Goal: Find specific page/section: Find specific page/section

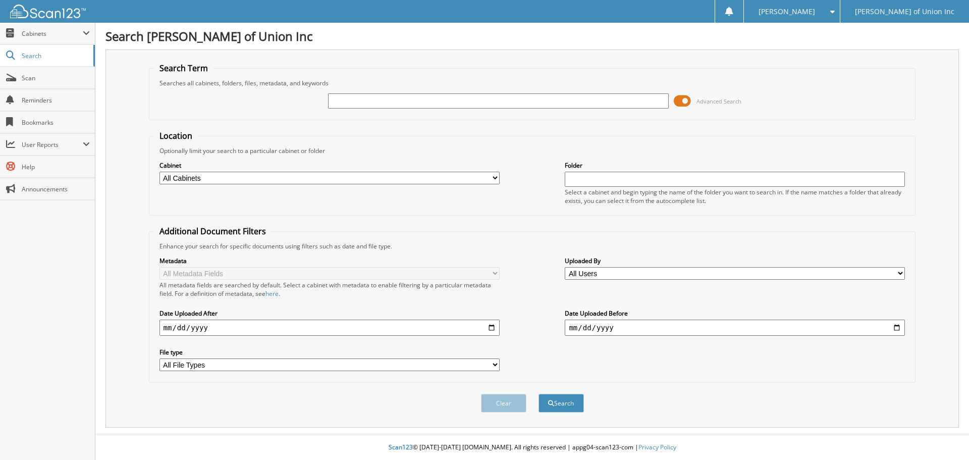
click at [337, 102] on input "text" at bounding box center [498, 100] width 340 height 15
type input "687213"
click at [294, 175] on select "All Cabinets ACCOUNTS PAYABLE CAR DEALS CASHIER REPORTS EMPLOYEE HANDBOOK FORMS…" at bounding box center [329, 178] width 340 height 13
select select "1850"
click at [159, 172] on select "All Cabinets ACCOUNTS PAYABLE CAR DEALS CASHIER REPORTS EMPLOYEE HANDBOOK FORMS…" at bounding box center [329, 178] width 340 height 13
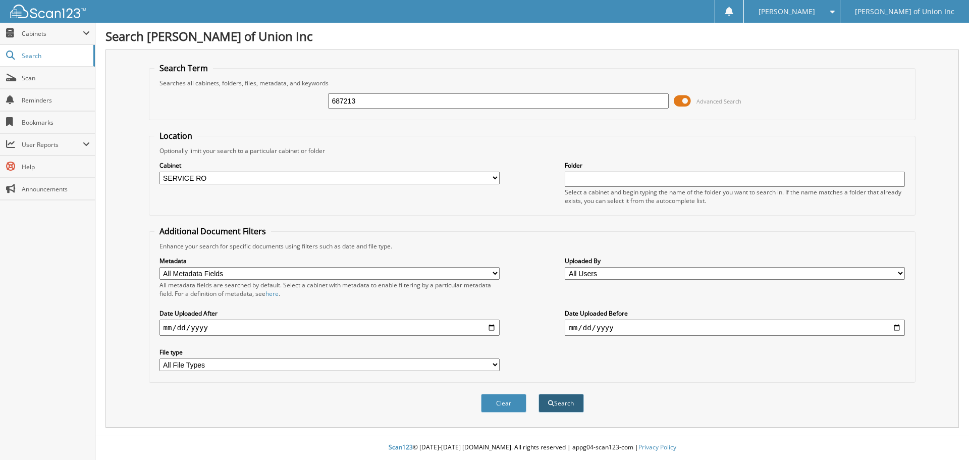
click at [558, 404] on button "Search" at bounding box center [560, 403] width 45 height 19
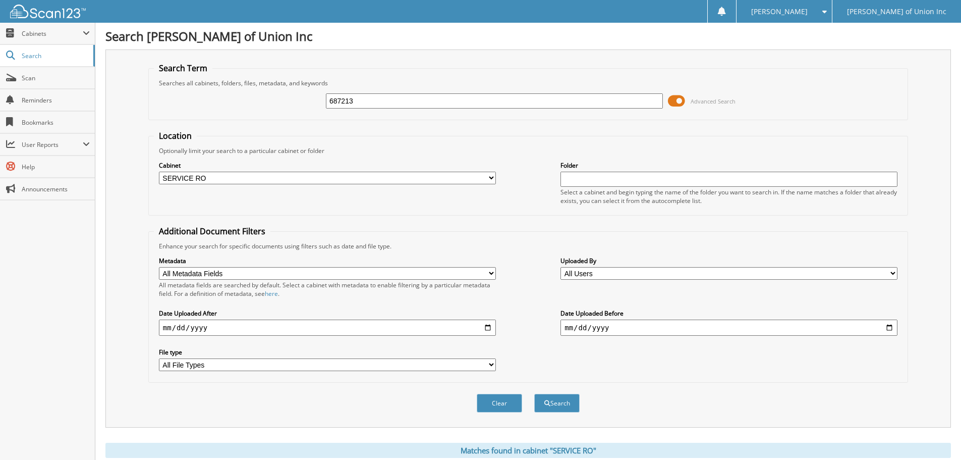
click at [366, 99] on input "687213" at bounding box center [494, 100] width 337 height 15
type input "687244"
click at [534, 394] on button "Search" at bounding box center [556, 403] width 45 height 19
click at [27, 74] on span "Scan" at bounding box center [56, 78] width 68 height 9
